Goal: Task Accomplishment & Management: Manage account settings

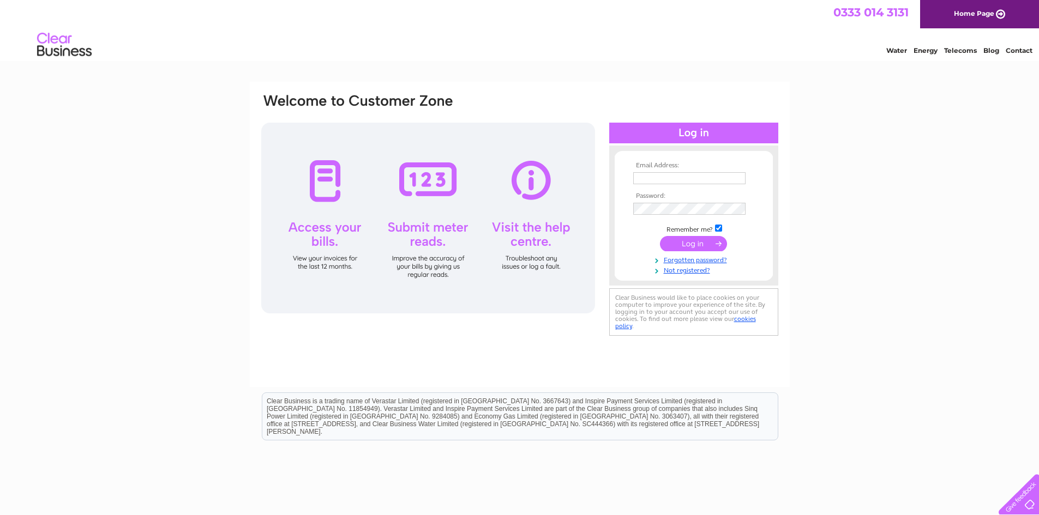
type input "[EMAIL_ADDRESS][DOMAIN_NAME]"
click at [691, 239] on input "submit" at bounding box center [693, 243] width 67 height 15
click at [693, 242] on input "submit" at bounding box center [693, 243] width 67 height 15
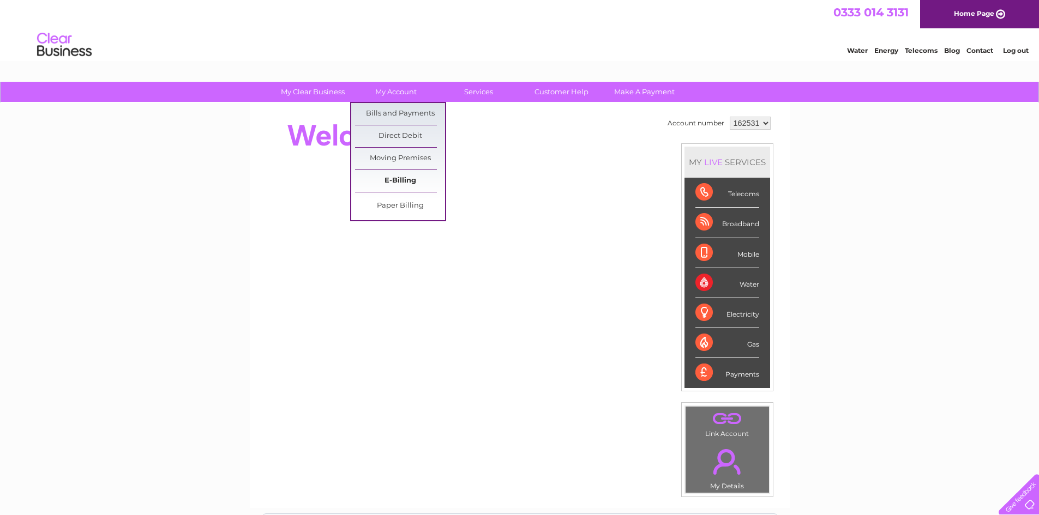
click at [399, 180] on link "E-Billing" at bounding box center [400, 181] width 90 height 22
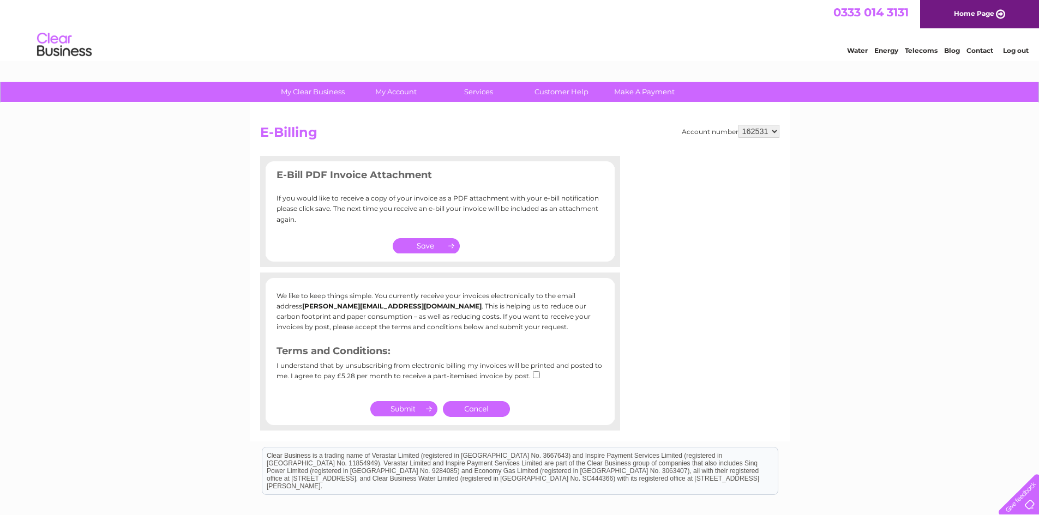
drag, startPoint x: 424, startPoint y: 242, endPoint x: 568, endPoint y: 56, distance: 235.1
click at [424, 242] on input "button" at bounding box center [427, 245] width 68 height 15
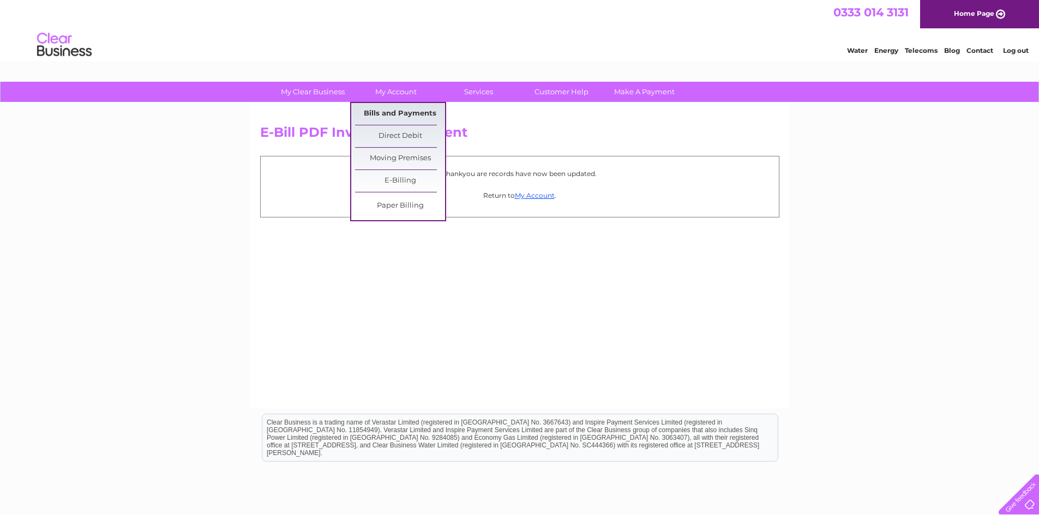
click at [405, 113] on link "Bills and Payments" at bounding box center [400, 114] width 90 height 22
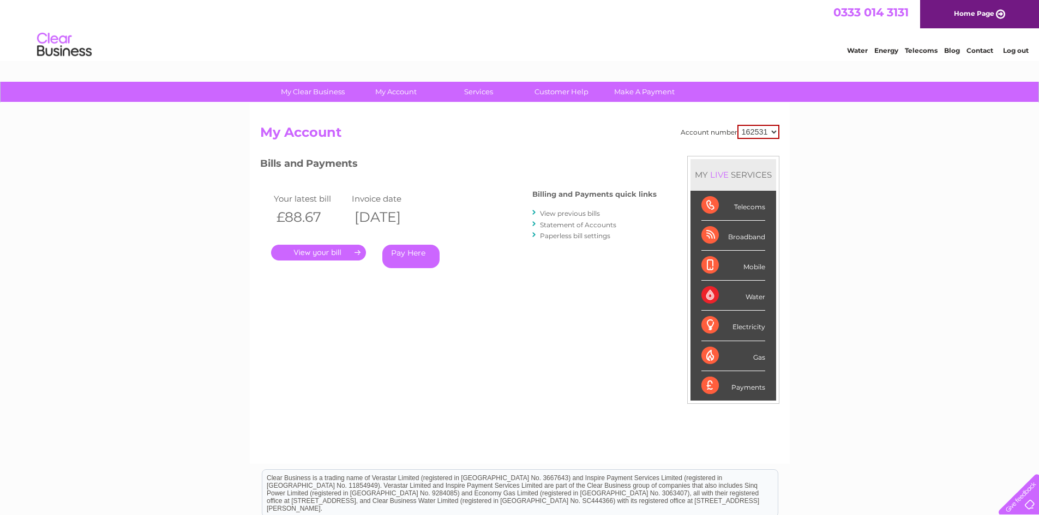
click at [324, 253] on link "." at bounding box center [318, 253] width 95 height 16
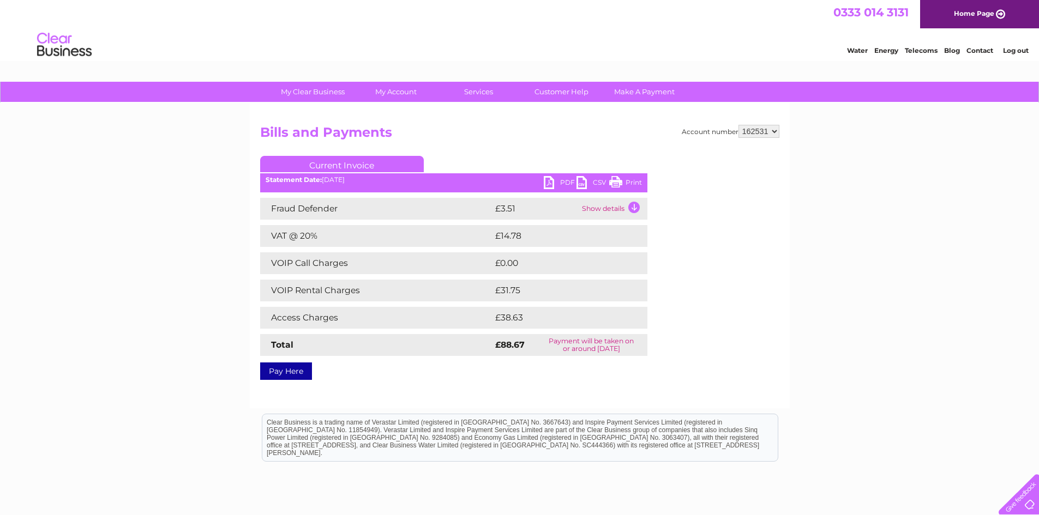
click at [550, 179] on link "PDF" at bounding box center [560, 184] width 33 height 16
